Goal: Task Accomplishment & Management: Manage account settings

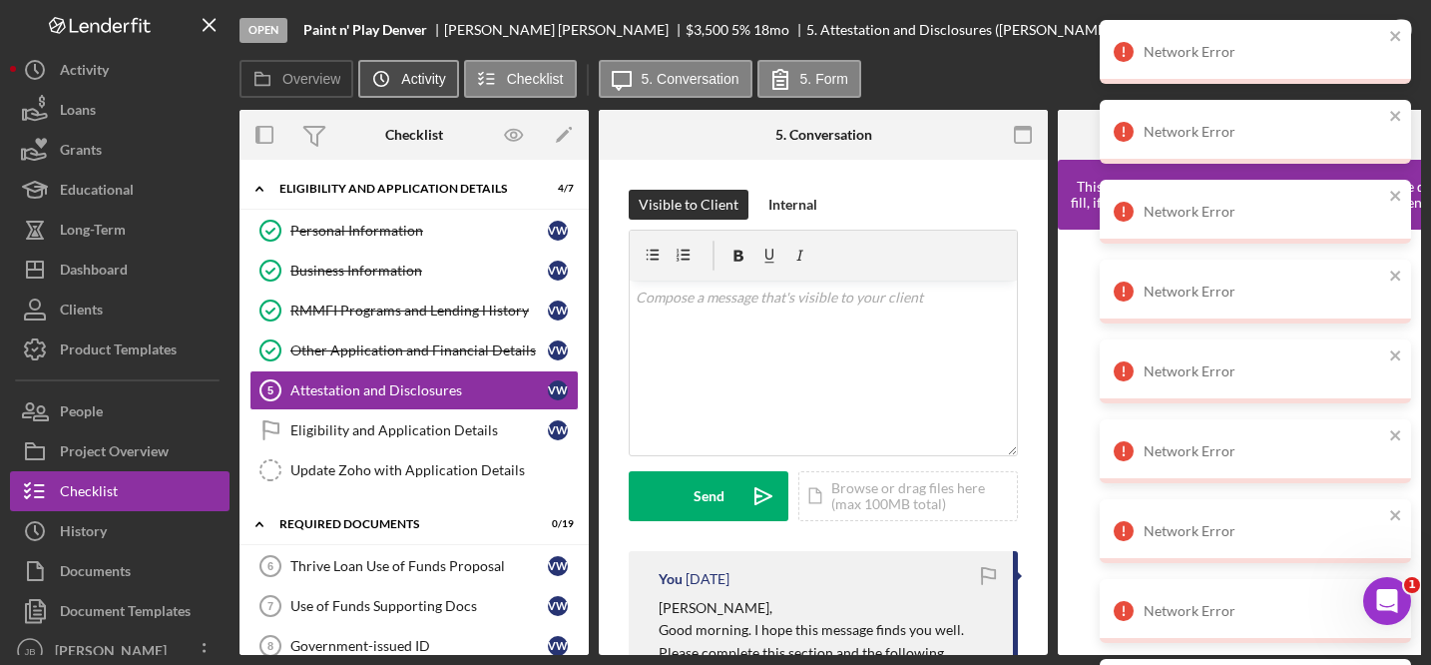
scroll to position [479, 0]
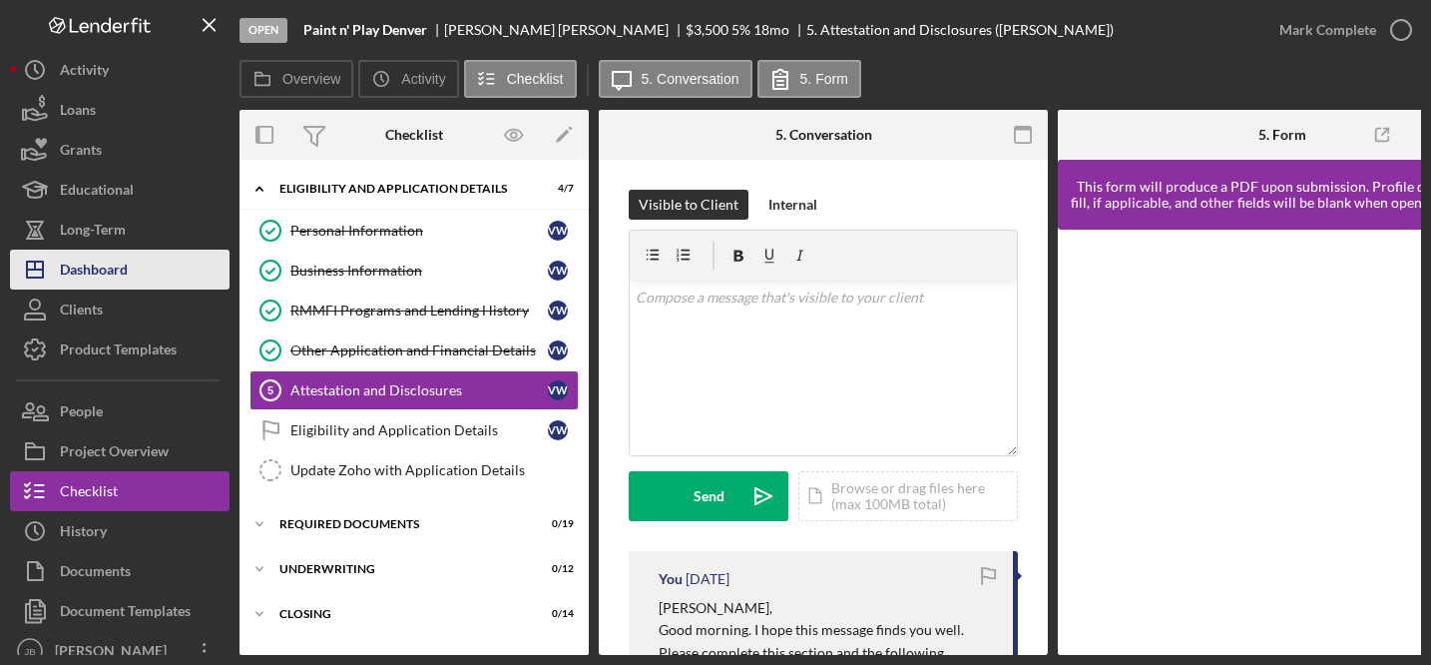
click at [124, 269] on div "Dashboard" at bounding box center [94, 271] width 68 height 45
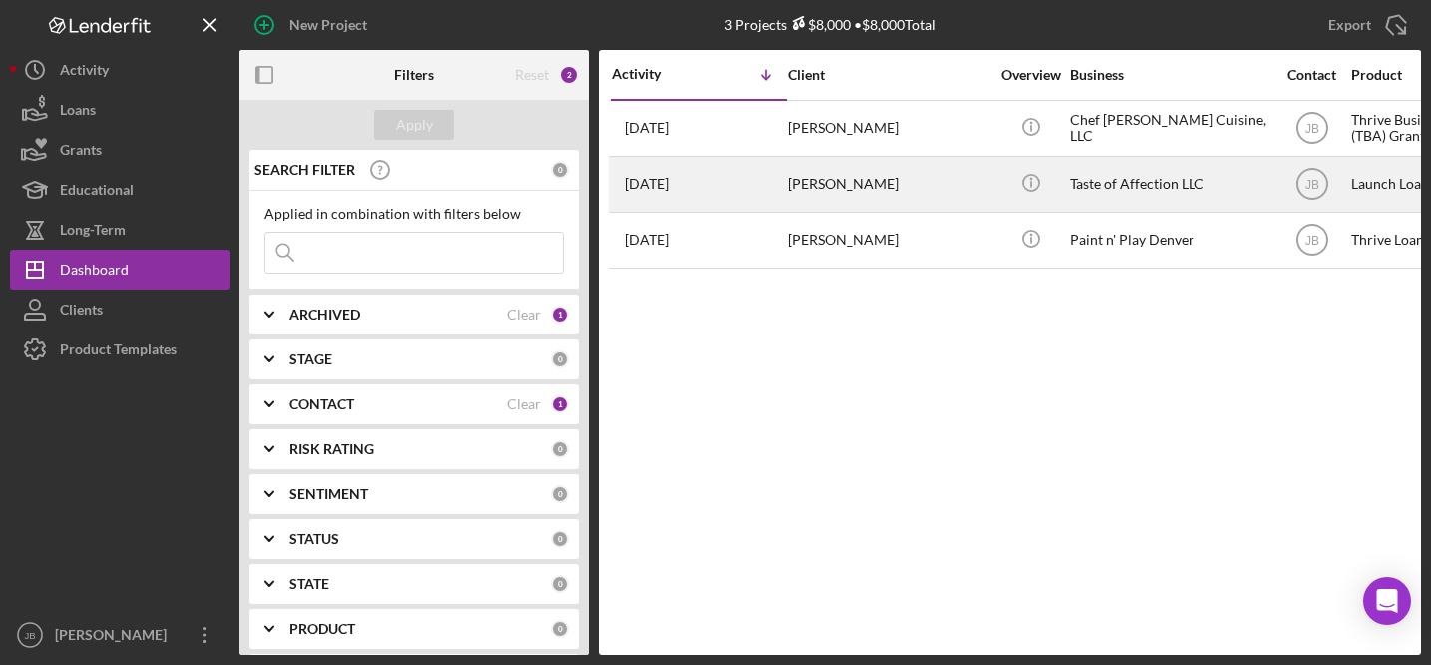
click at [809, 182] on div "[PERSON_NAME]" at bounding box center [888, 184] width 200 height 53
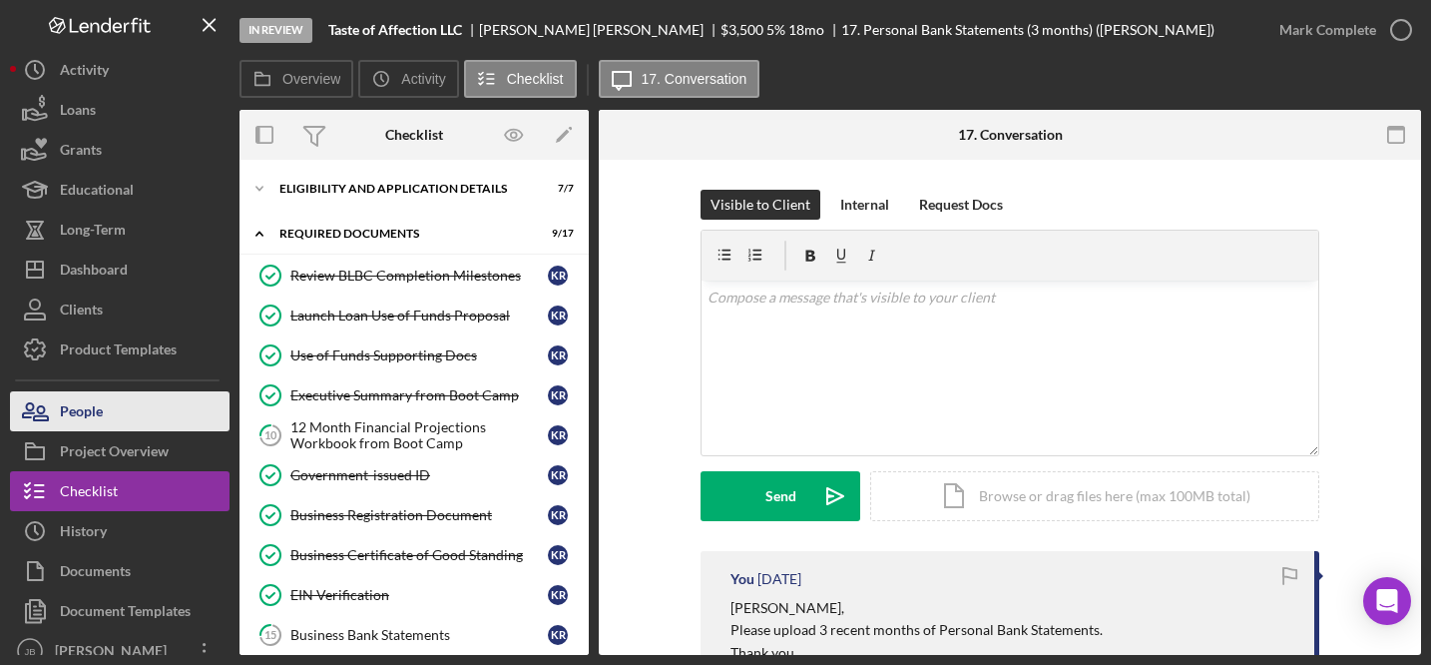
click at [160, 421] on button "People" at bounding box center [120, 411] width 220 height 40
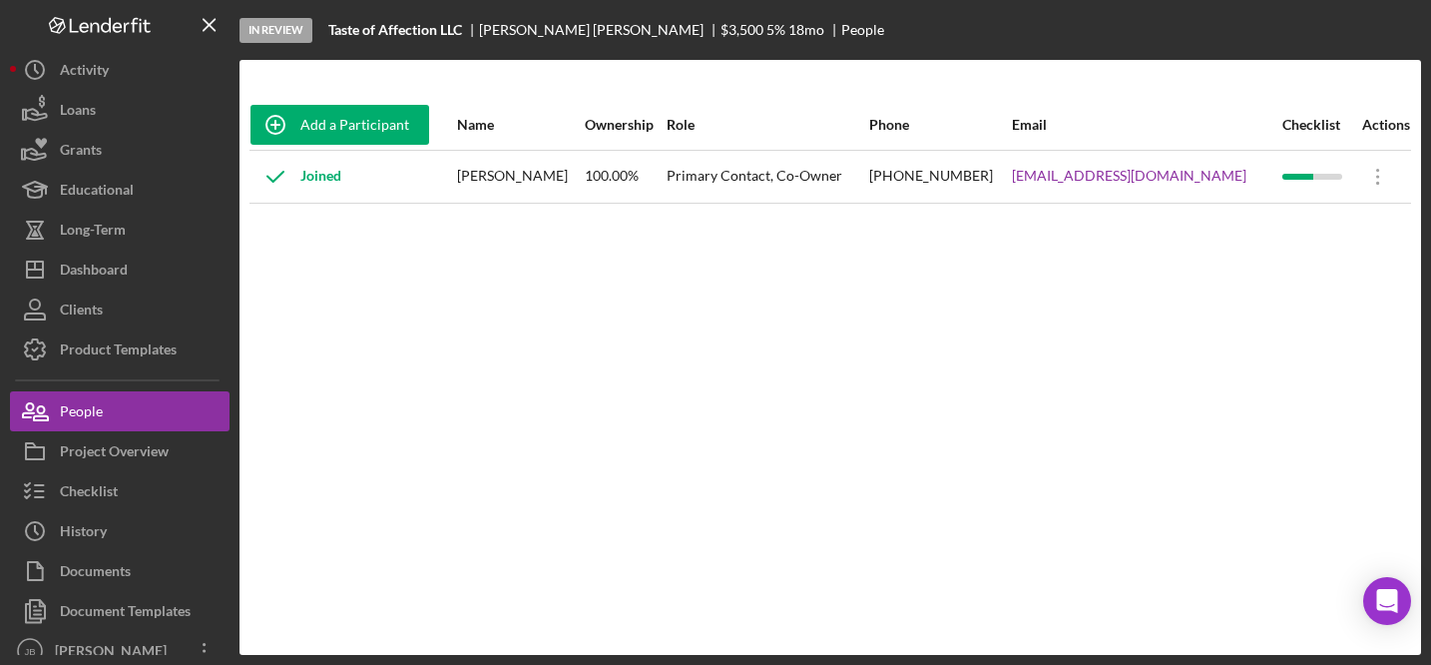
drag, startPoint x: 1225, startPoint y: 177, endPoint x: 1012, endPoint y: 174, distance: 213.6
click at [1012, 174] on tr "Joined [PERSON_NAME] 100.00% Primary Contact, Co-Owner [PHONE_NUMBER] [EMAIL_AD…" at bounding box center [830, 176] width 1162 height 53
click at [153, 273] on button "Icon/Dashboard Dashboard" at bounding box center [120, 269] width 220 height 40
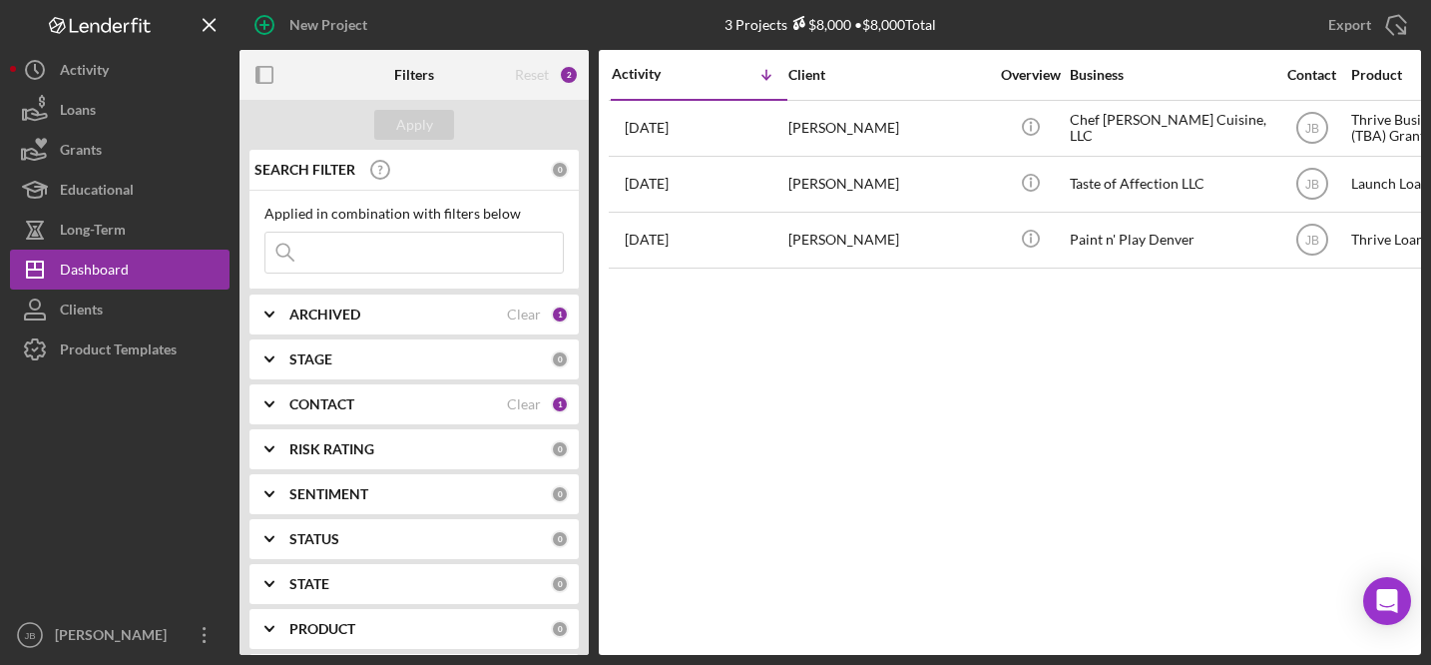
click at [415, 405] on div "CONTACT" at bounding box center [398, 404] width 218 height 16
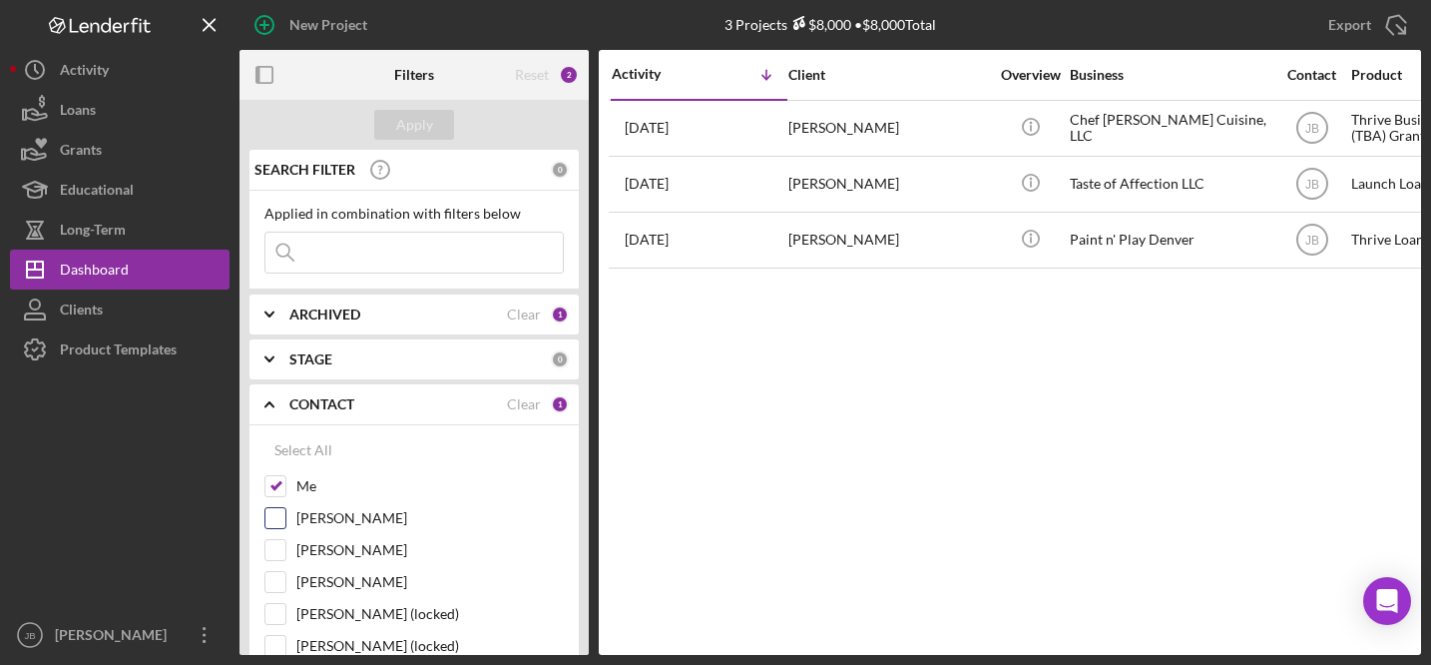
click at [278, 516] on input "Patrick Efferson" at bounding box center [275, 518] width 20 height 20
checkbox input "true"
click at [278, 494] on input "Me" at bounding box center [275, 486] width 20 height 20
checkbox input "false"
click at [428, 119] on div "Apply" at bounding box center [414, 125] width 37 height 30
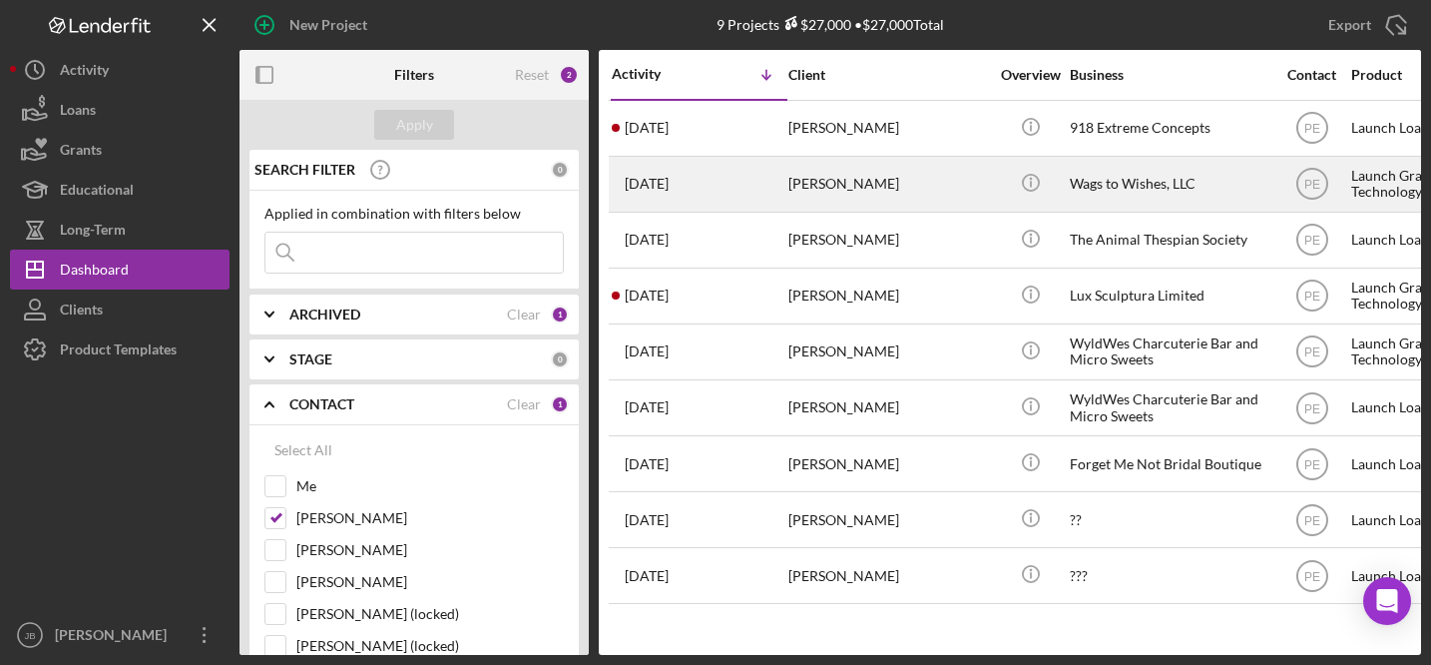
click at [662, 189] on time "7 days ago" at bounding box center [647, 184] width 44 height 16
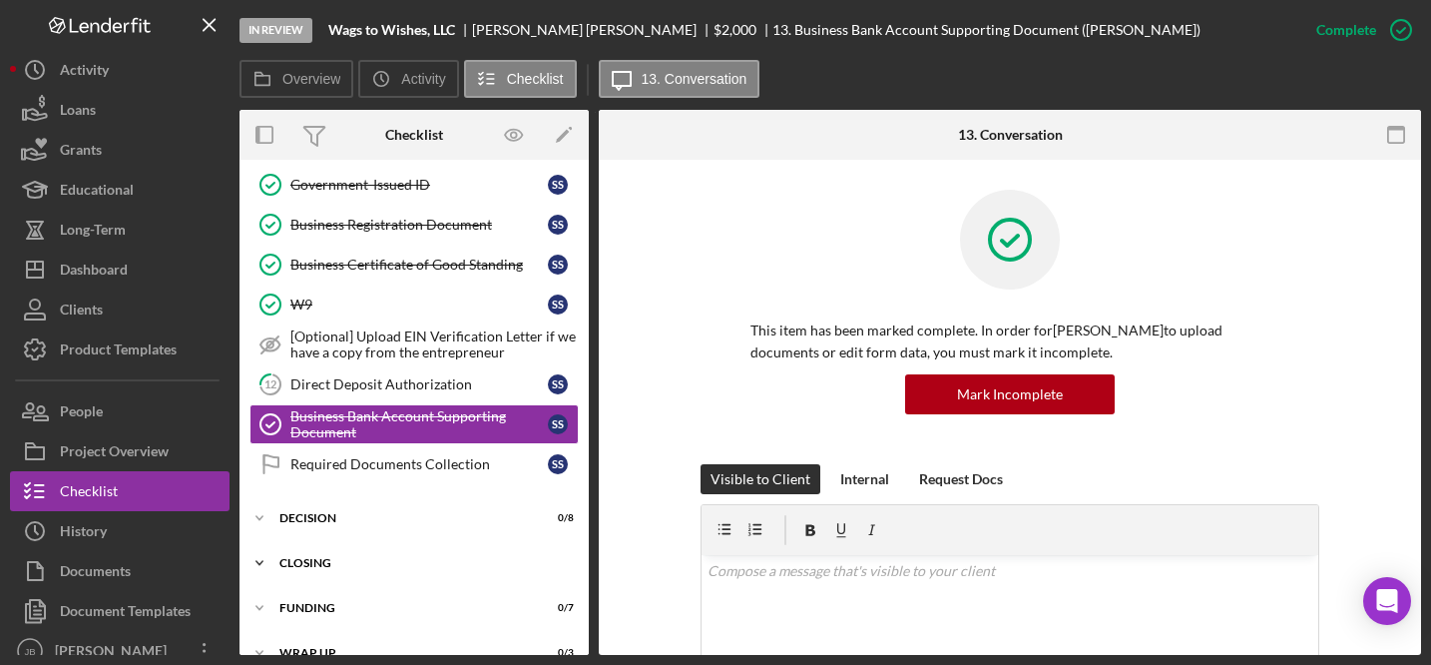
scroll to position [177, 0]
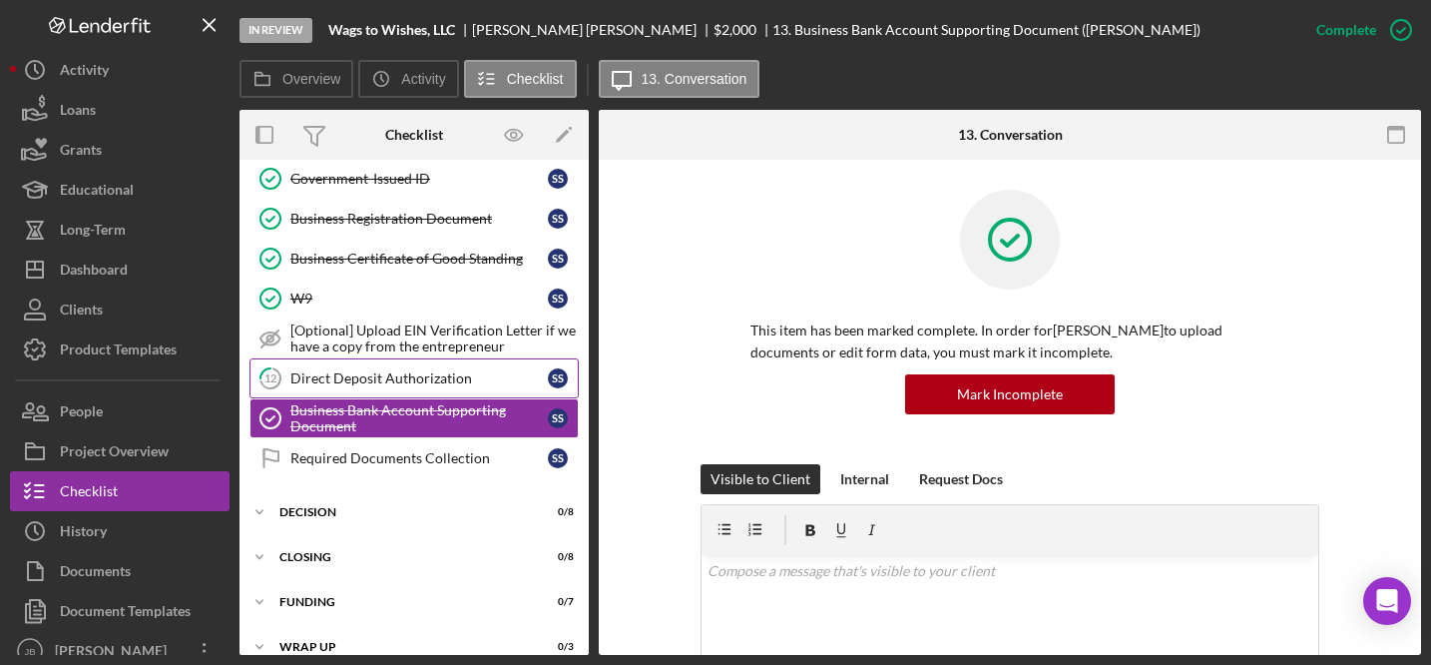
click at [472, 373] on div "Direct Deposit Authorization" at bounding box center [418, 378] width 257 height 16
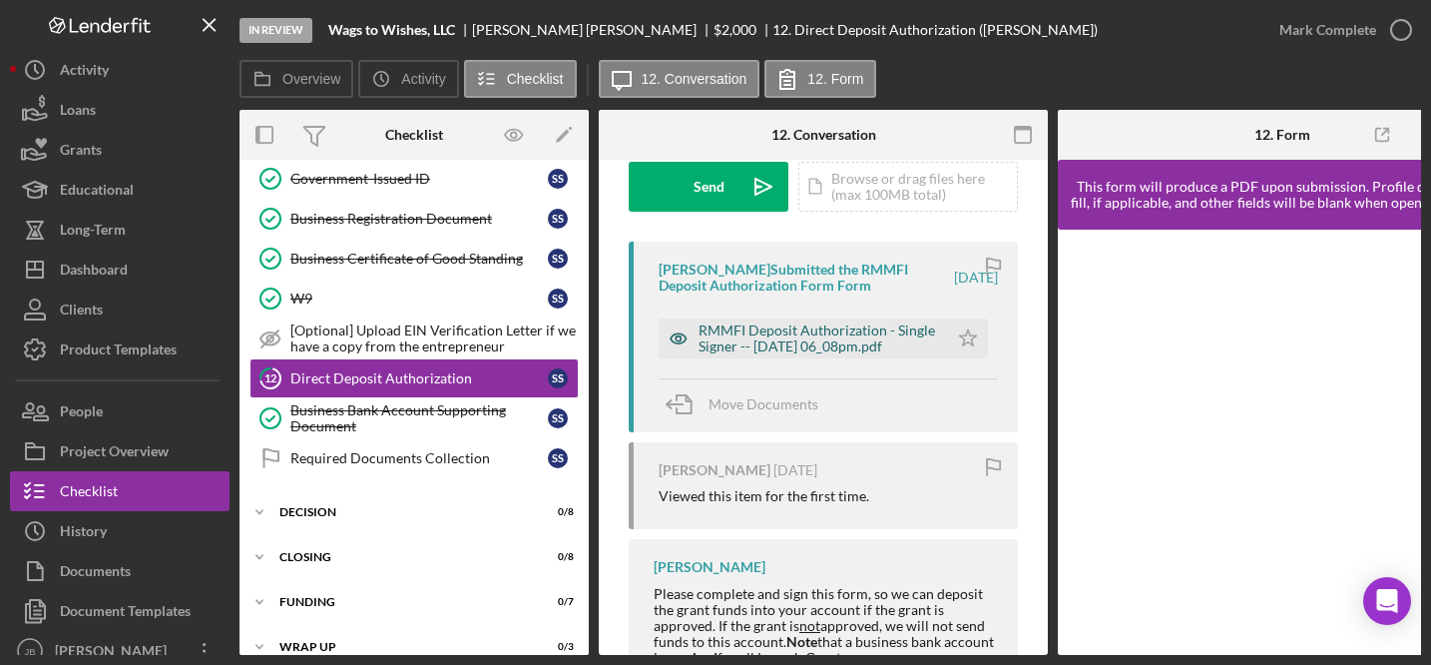
scroll to position [312, 0]
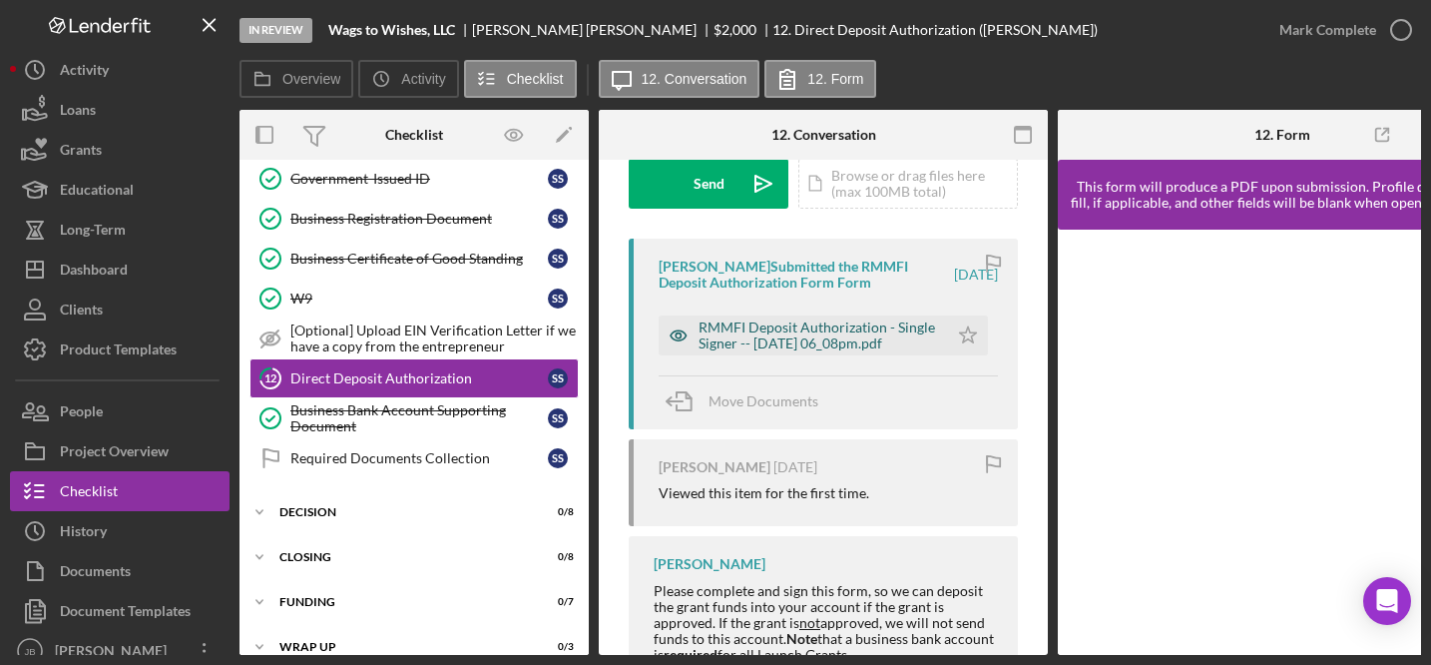
click at [832, 339] on div "RMMFI Deposit Authorization - Single Signer -- 2025-09-23 06_08pm.pdf" at bounding box center [818, 335] width 239 height 32
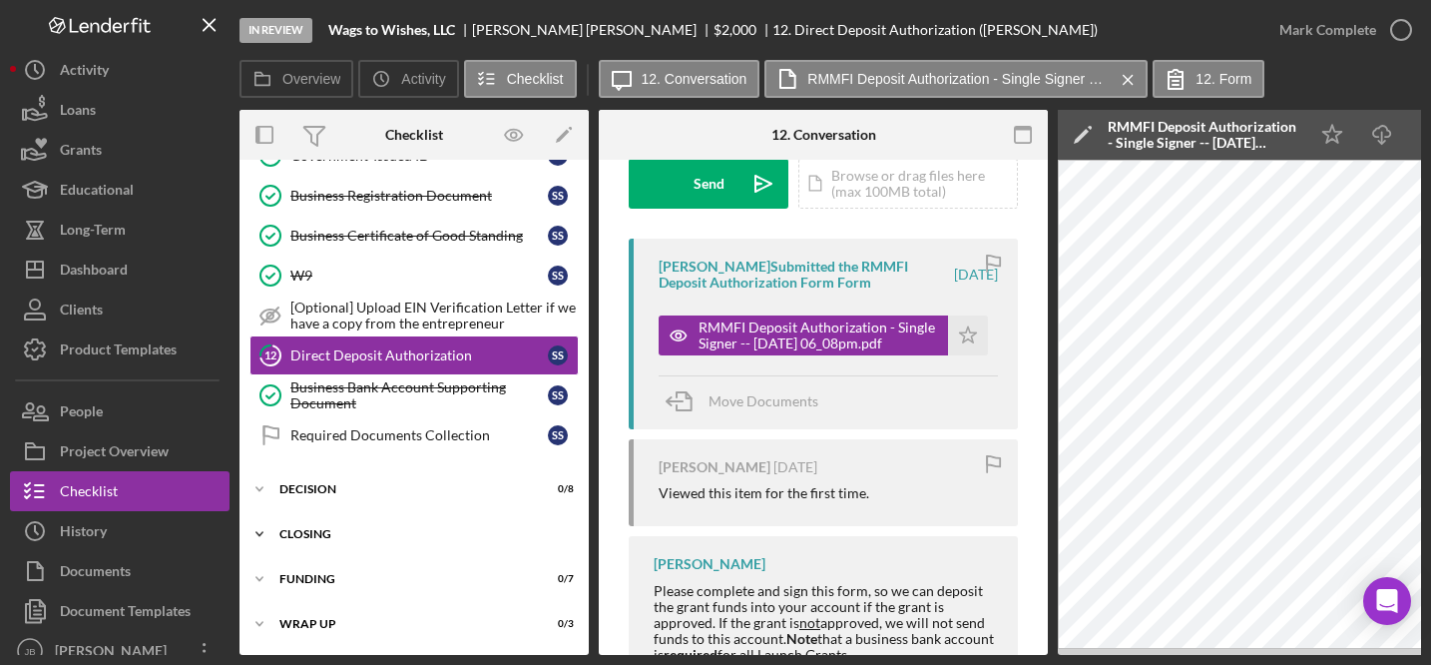
scroll to position [124, 0]
